Goal: Transaction & Acquisition: Obtain resource

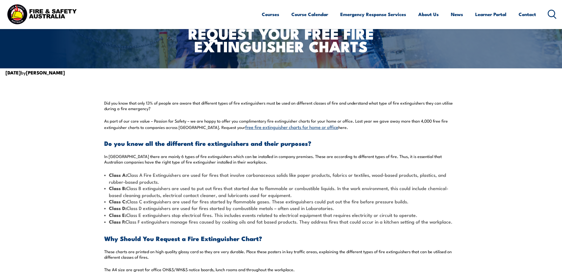
click at [289, 128] on link "free fire extinguisher charts for home or office" at bounding box center [291, 126] width 93 height 7
